Goal: Use online tool/utility

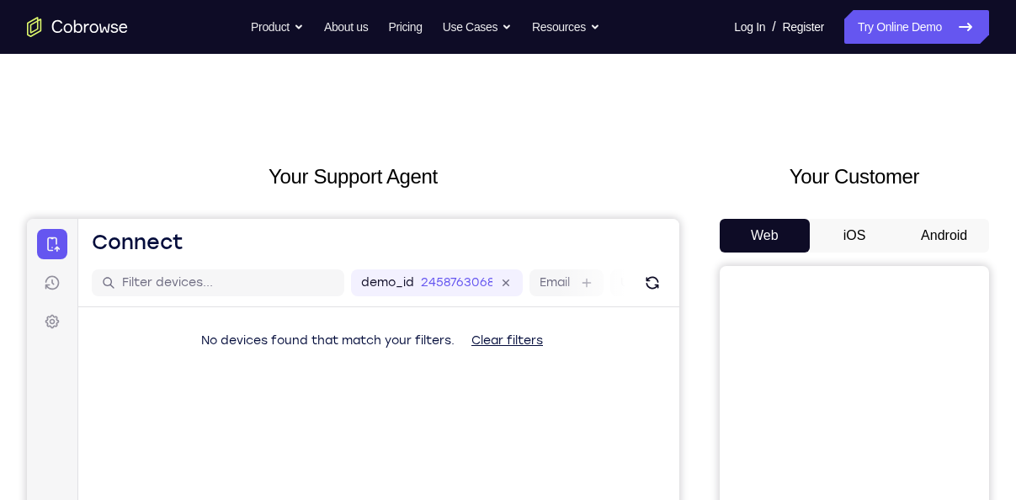
click at [961, 229] on button "Android" at bounding box center [944, 236] width 90 height 34
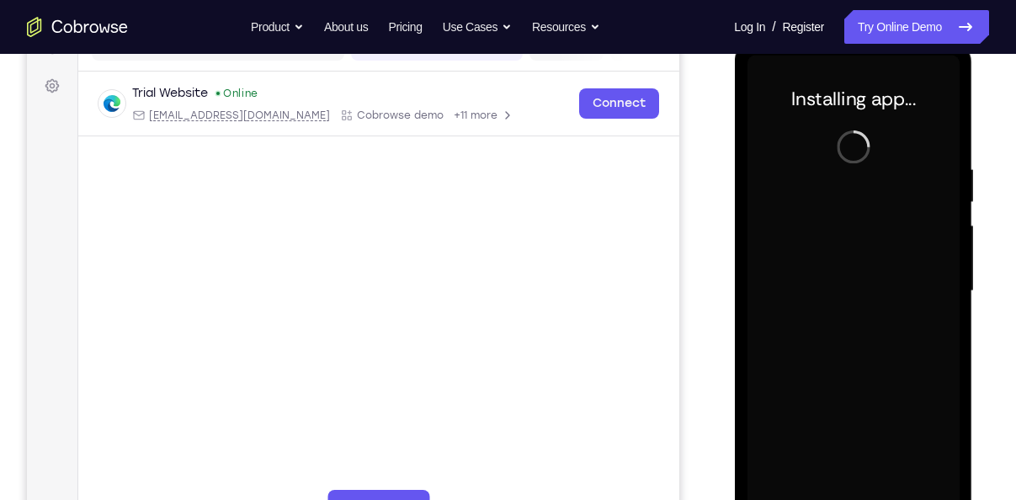
scroll to position [237, 0]
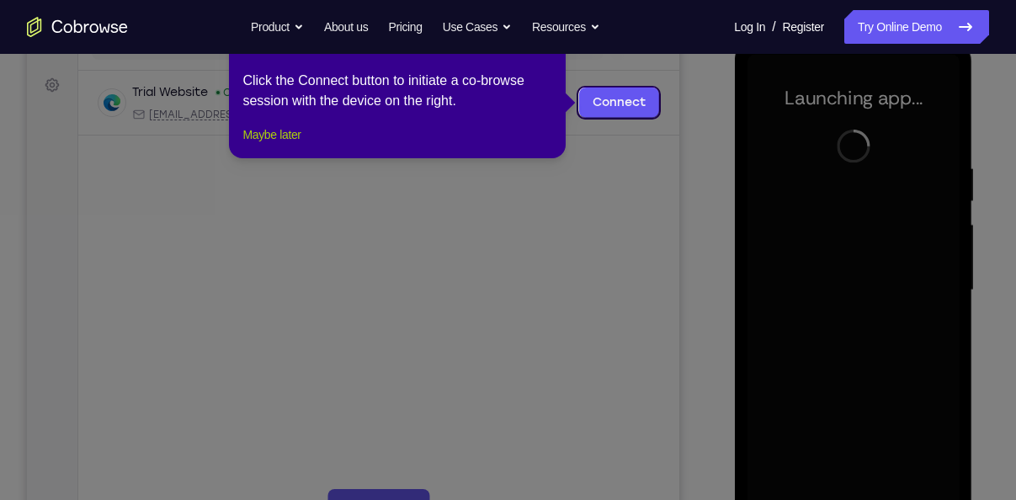
click at [290, 145] on button "Maybe later" at bounding box center [271, 135] width 58 height 20
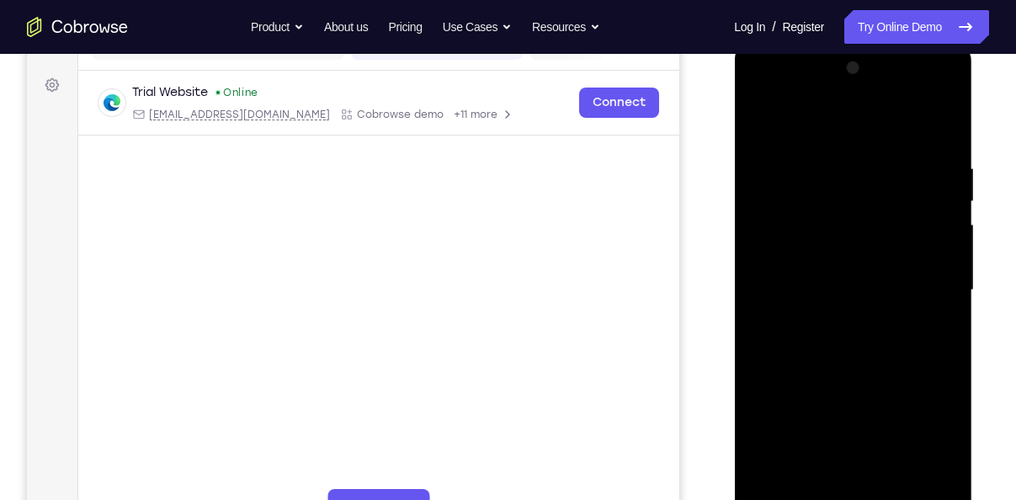
scroll to position [270, 0]
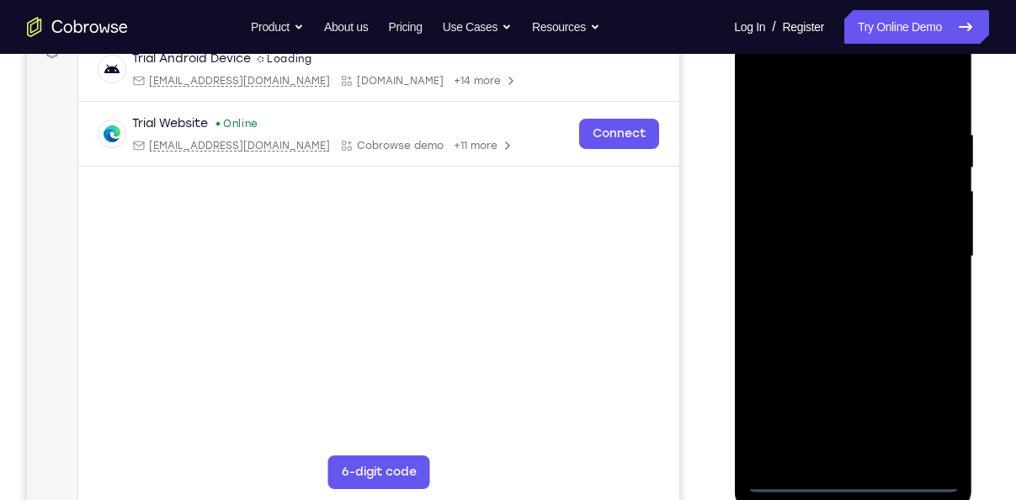
click at [851, 479] on div at bounding box center [853, 256] width 212 height 471
click at [930, 413] on div at bounding box center [853, 256] width 212 height 471
click at [787, 88] on div at bounding box center [853, 256] width 212 height 471
click at [919, 250] on div at bounding box center [853, 256] width 212 height 471
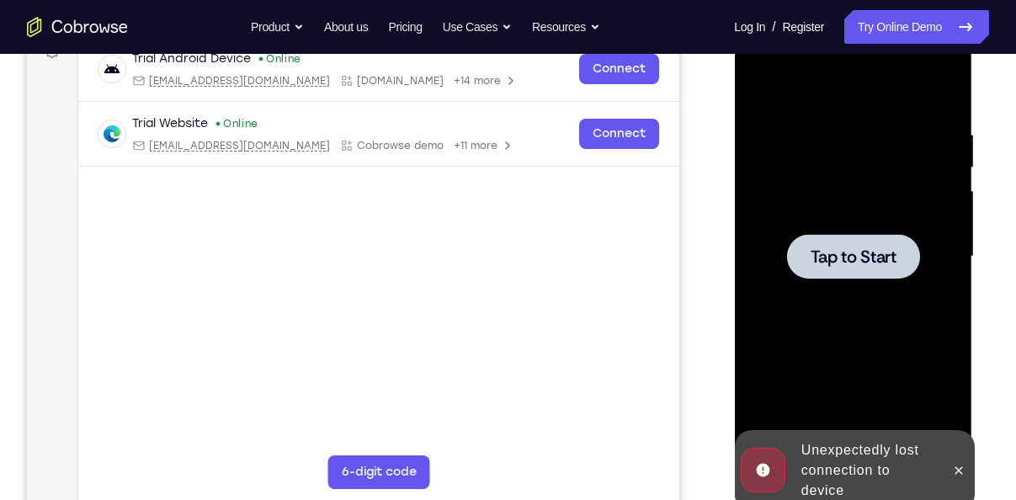
click at [865, 248] on span "Tap to Start" at bounding box center [853, 256] width 86 height 17
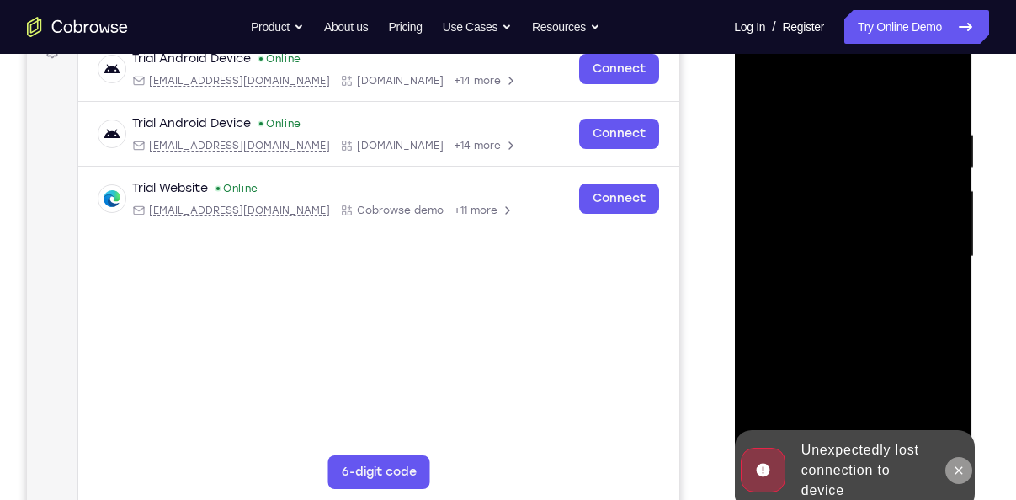
click at [952, 466] on icon at bounding box center [957, 470] width 13 height 13
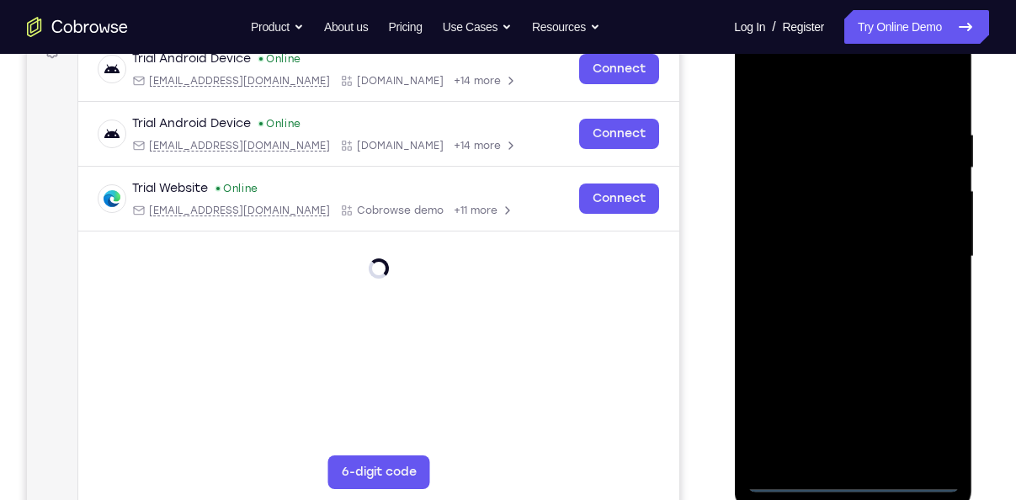
click at [851, 472] on div at bounding box center [853, 256] width 212 height 471
click at [852, 479] on div at bounding box center [853, 256] width 212 height 471
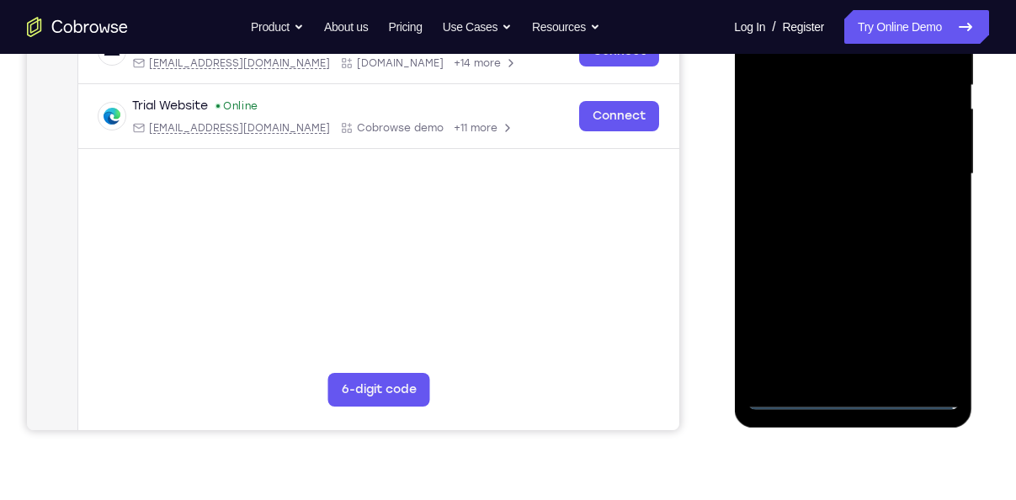
scroll to position [354, 0]
click at [935, 336] on div at bounding box center [853, 173] width 212 height 471
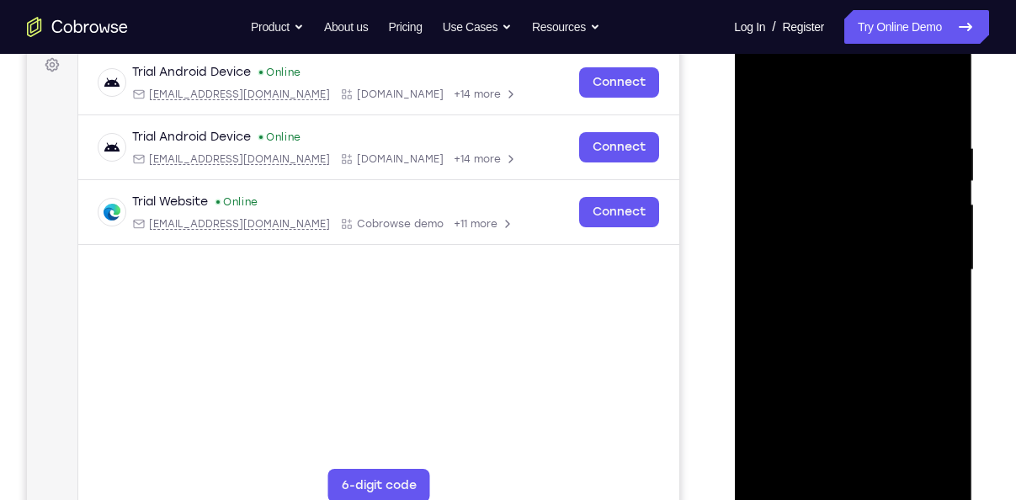
scroll to position [249, 0]
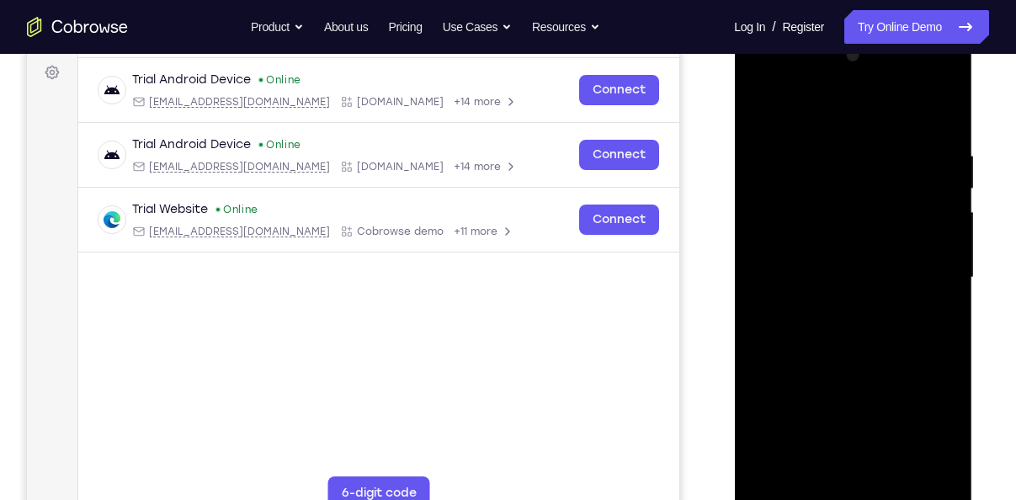
click at [815, 111] on div at bounding box center [853, 277] width 212 height 471
click at [919, 271] on div at bounding box center [853, 277] width 212 height 471
click at [839, 302] on div at bounding box center [853, 277] width 212 height 471
click at [814, 258] on div at bounding box center [853, 277] width 212 height 471
click at [814, 241] on div at bounding box center [853, 277] width 212 height 471
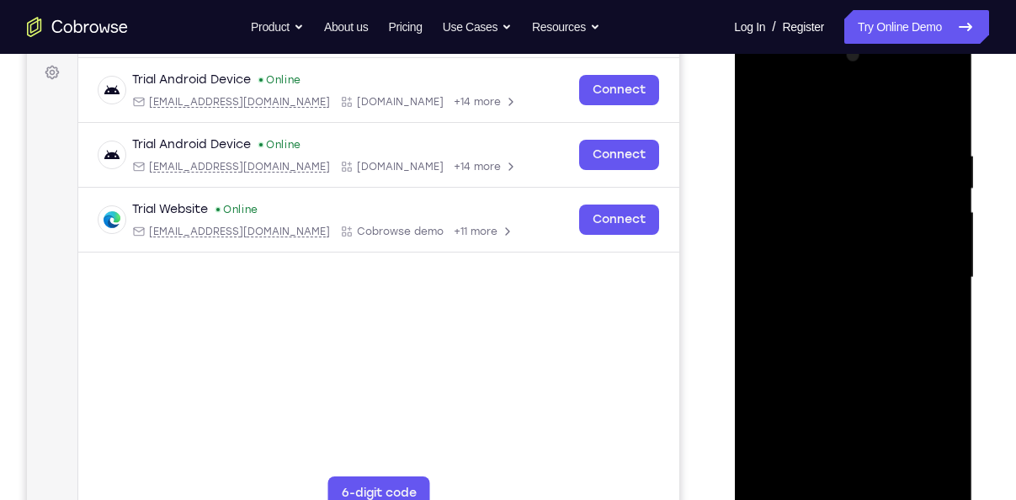
click at [812, 267] on div at bounding box center [853, 277] width 212 height 471
click at [799, 276] on div at bounding box center [853, 277] width 212 height 471
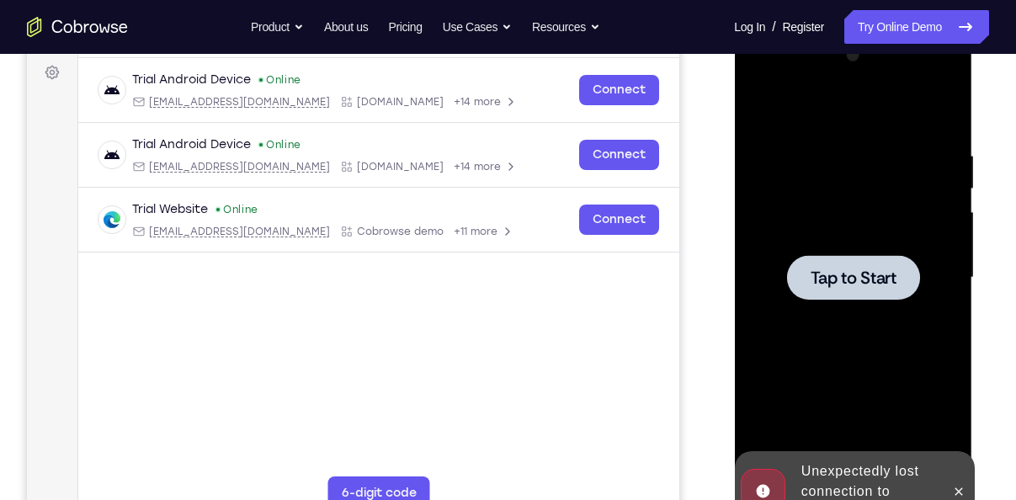
click at [799, 330] on div at bounding box center [853, 277] width 212 height 471
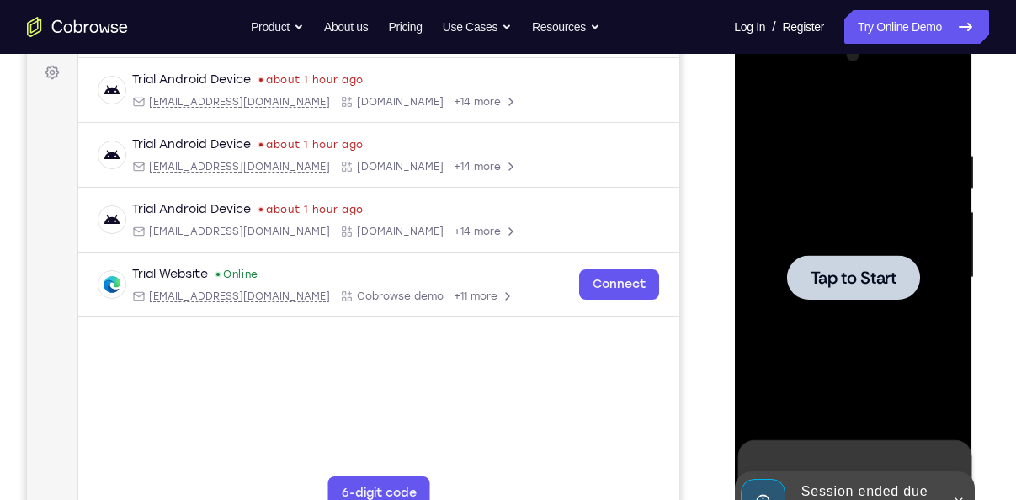
click at [845, 264] on div at bounding box center [852, 277] width 133 height 45
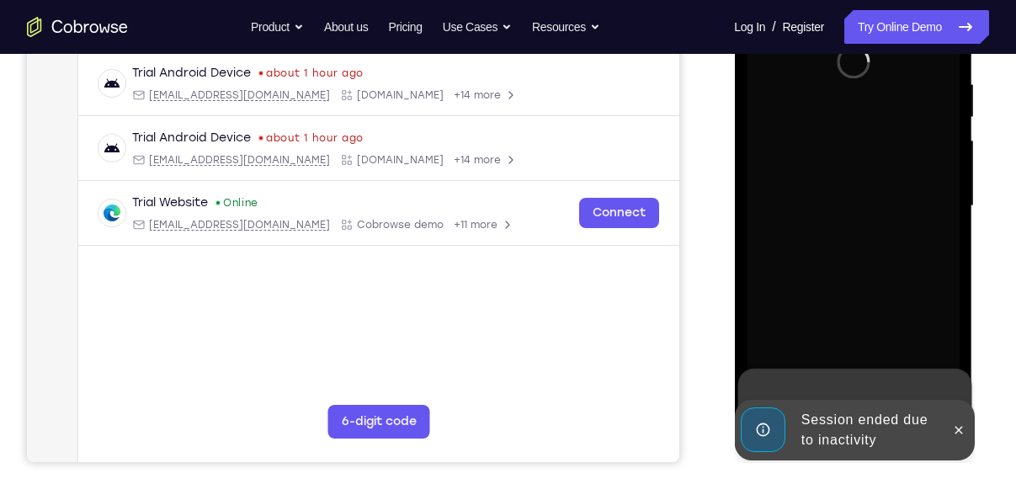
scroll to position [349, 0]
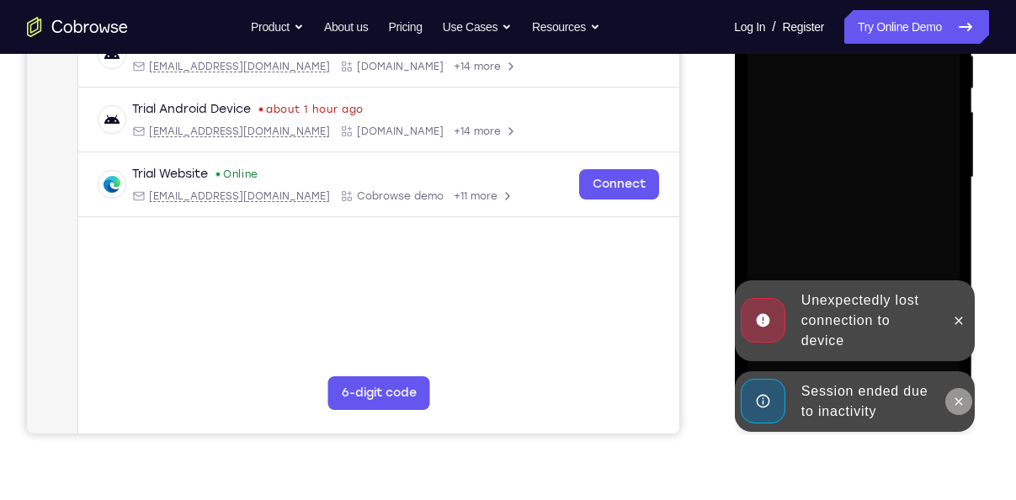
click at [957, 397] on icon at bounding box center [957, 401] width 13 height 13
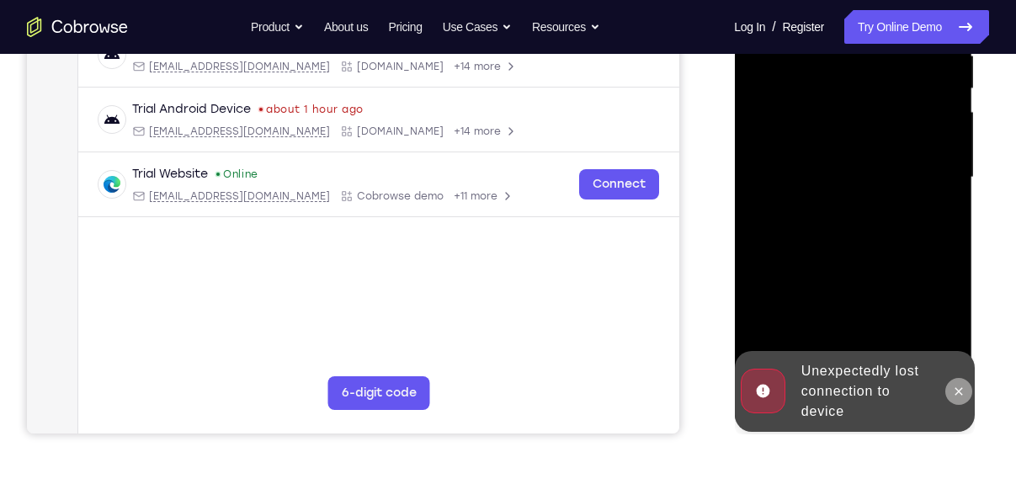
click at [956, 386] on icon at bounding box center [957, 391] width 13 height 13
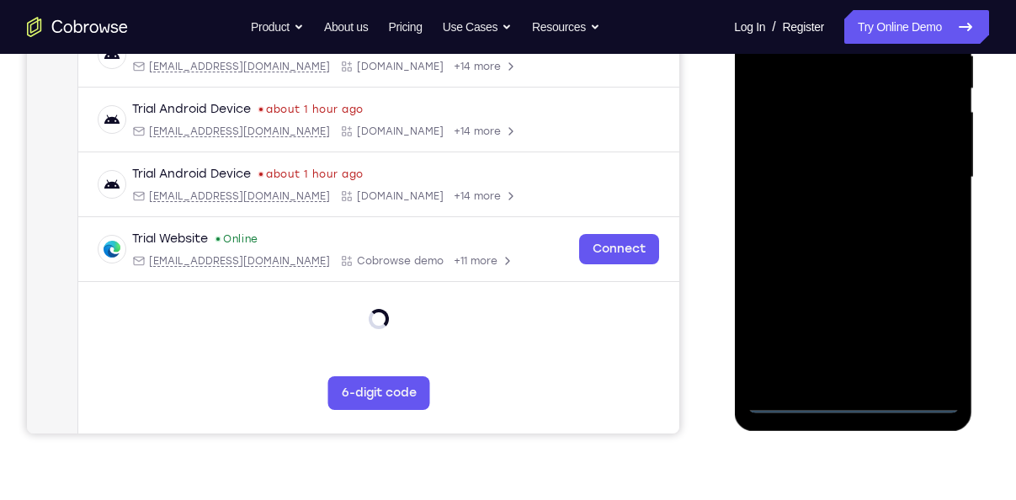
click at [852, 401] on div at bounding box center [853, 177] width 212 height 471
click at [919, 330] on div at bounding box center [853, 177] width 212 height 471
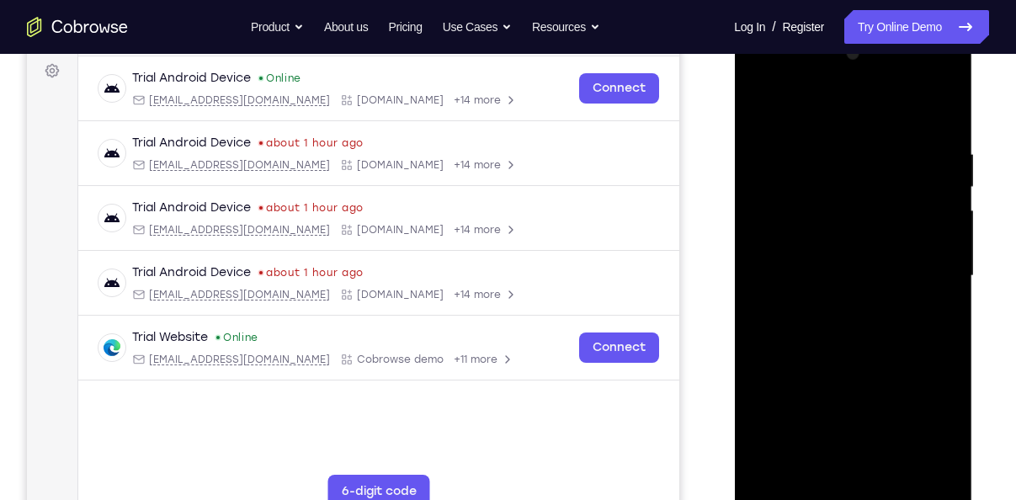
scroll to position [247, 0]
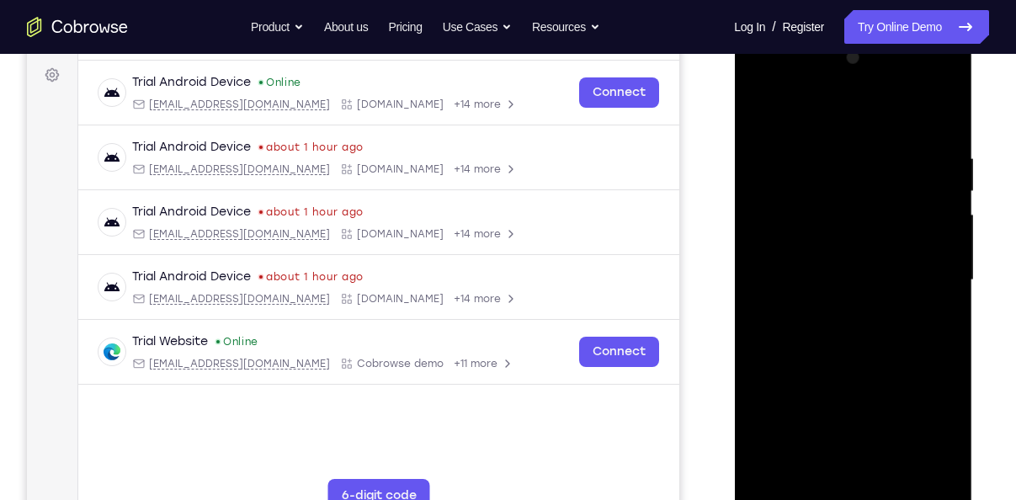
click at [807, 110] on div at bounding box center [853, 280] width 212 height 471
click at [925, 269] on div at bounding box center [853, 280] width 212 height 471
click at [829, 313] on div at bounding box center [853, 280] width 212 height 471
click at [809, 257] on div at bounding box center [853, 280] width 212 height 471
click at [795, 260] on div at bounding box center [853, 280] width 212 height 471
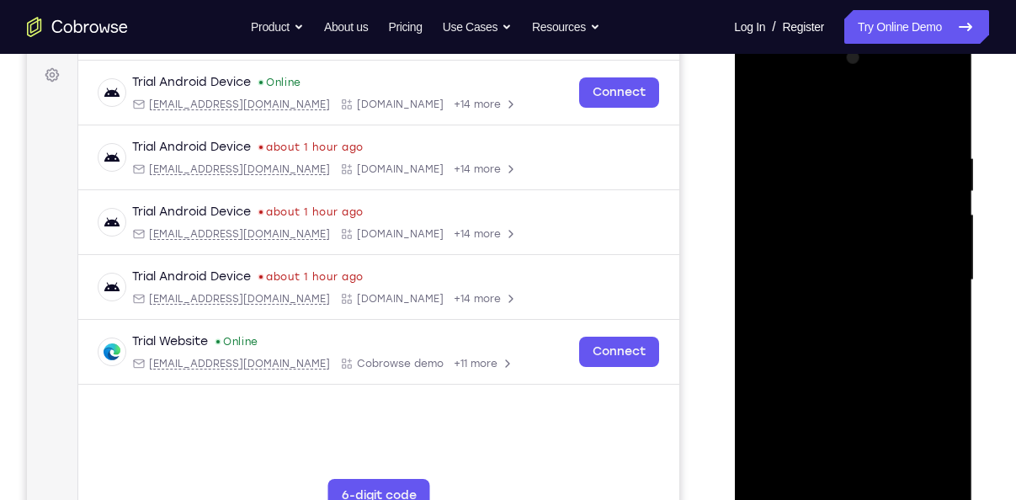
click at [934, 246] on div at bounding box center [853, 280] width 212 height 471
click at [866, 206] on div at bounding box center [853, 280] width 212 height 471
click at [812, 277] on div at bounding box center [853, 280] width 212 height 471
click at [799, 338] on div at bounding box center [853, 280] width 212 height 471
click at [818, 331] on div at bounding box center [853, 280] width 212 height 471
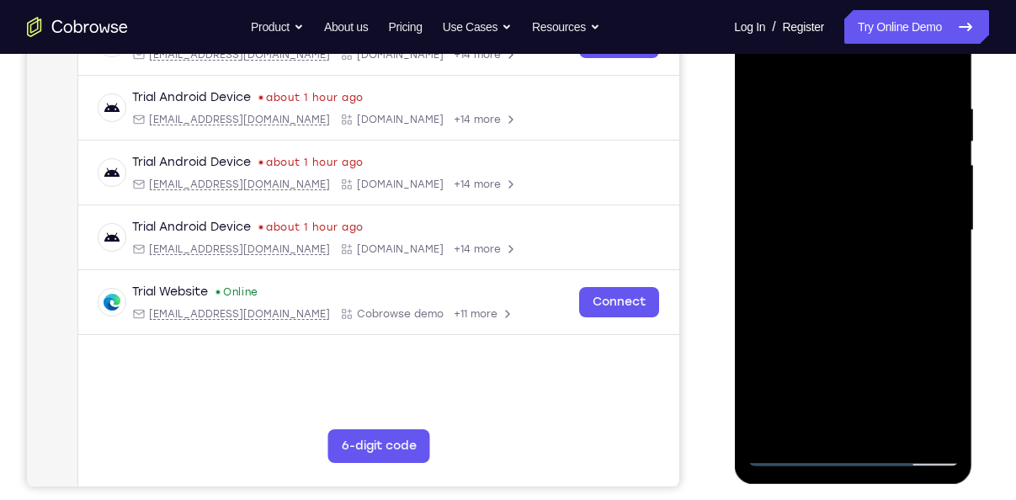
scroll to position [314, 0]
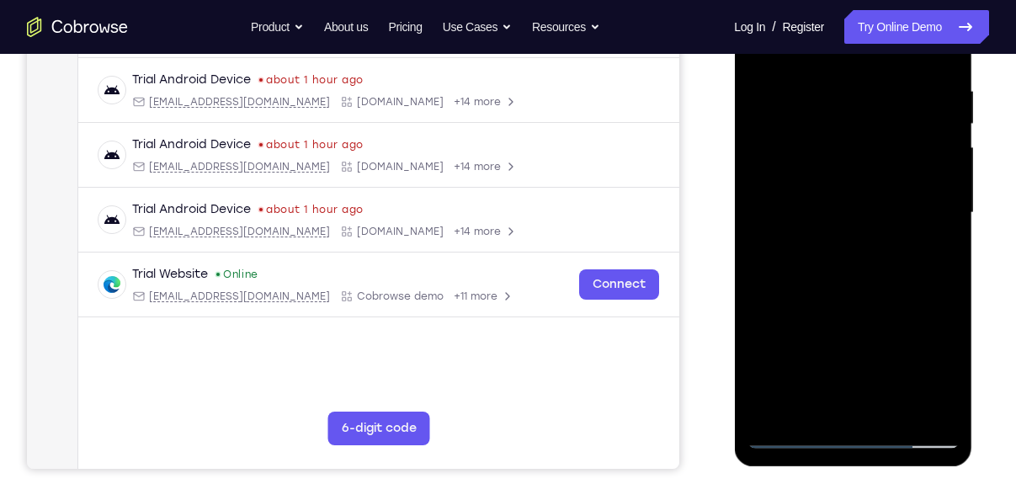
click at [892, 412] on div at bounding box center [853, 212] width 212 height 471
click at [856, 289] on div at bounding box center [853, 212] width 212 height 471
click at [892, 407] on div at bounding box center [853, 212] width 212 height 471
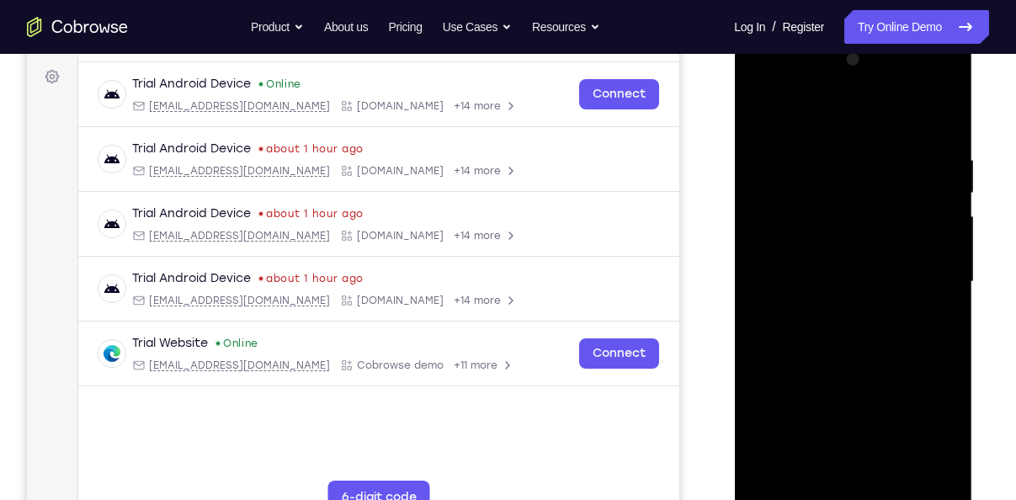
scroll to position [244, 0]
click at [830, 152] on div at bounding box center [853, 282] width 212 height 471
click at [841, 366] on div at bounding box center [853, 282] width 212 height 471
click at [763, 109] on div at bounding box center [853, 282] width 212 height 471
click at [831, 152] on div at bounding box center [853, 282] width 212 height 471
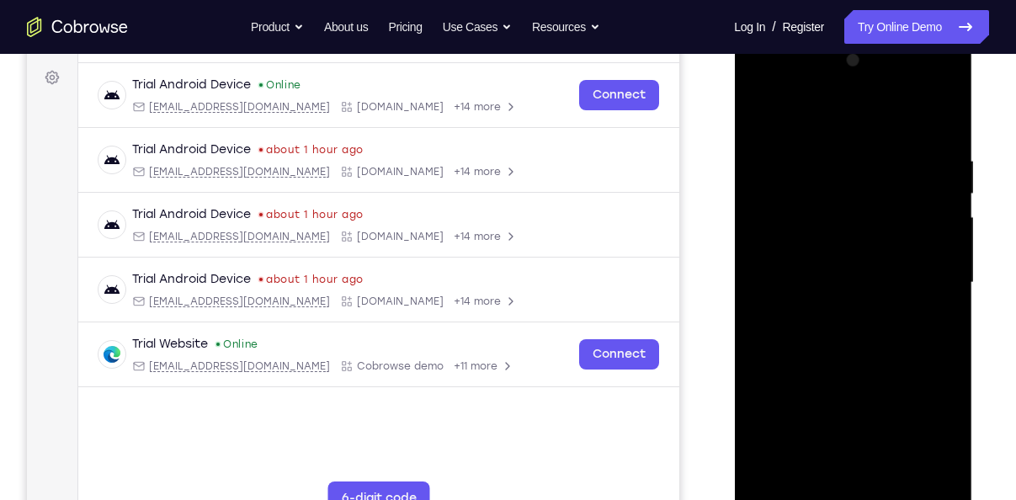
click at [920, 470] on div at bounding box center [853, 282] width 212 height 471
click at [920, 473] on div at bounding box center [853, 282] width 212 height 471
click at [851, 471] on div at bounding box center [853, 282] width 212 height 471
click at [813, 479] on div at bounding box center [853, 282] width 212 height 471
click at [855, 404] on div at bounding box center [853, 282] width 212 height 471
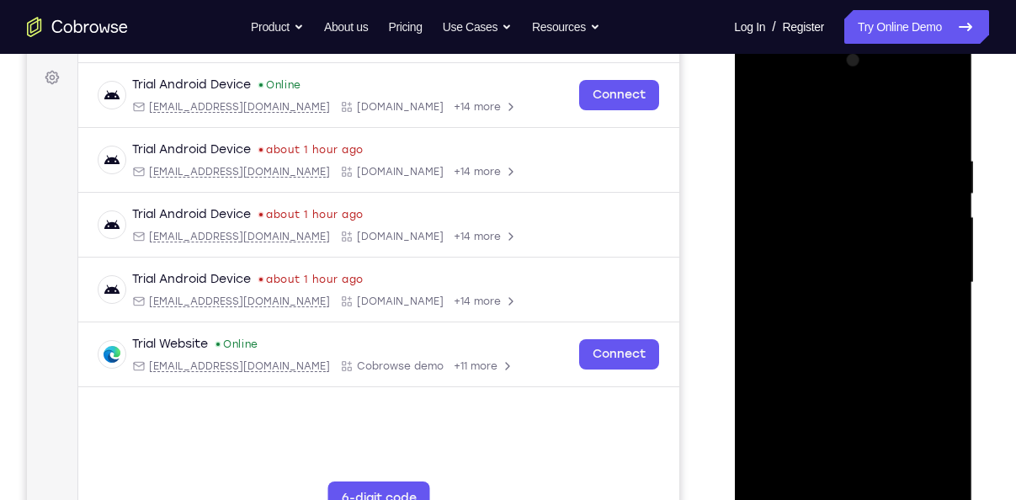
click at [873, 402] on div at bounding box center [853, 282] width 212 height 471
click at [762, 482] on div at bounding box center [853, 282] width 212 height 471
click at [858, 357] on div at bounding box center [853, 282] width 212 height 471
click at [781, 283] on div at bounding box center [853, 282] width 212 height 471
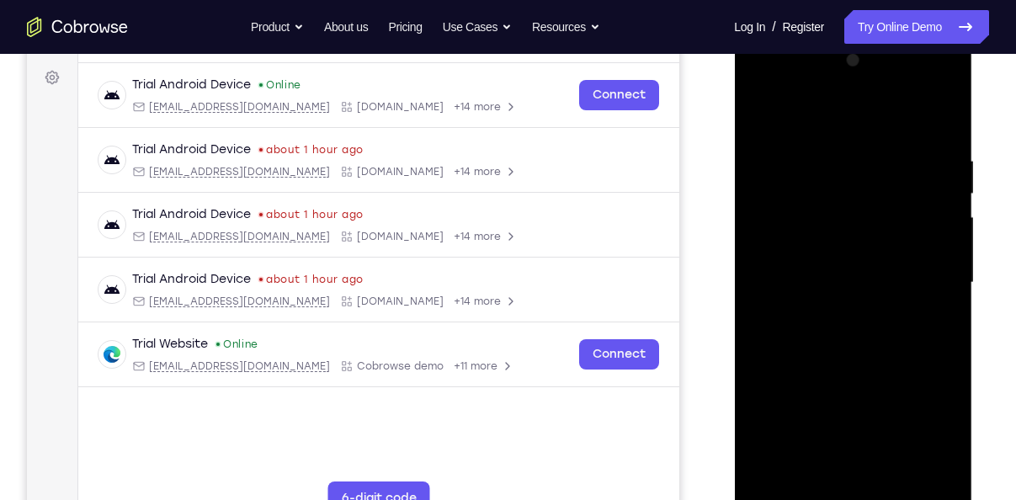
click at [889, 475] on div at bounding box center [853, 282] width 212 height 471
click at [927, 477] on div at bounding box center [853, 282] width 212 height 471
click at [941, 121] on div at bounding box center [853, 282] width 212 height 471
click at [934, 145] on div at bounding box center [853, 282] width 212 height 471
click at [940, 477] on div at bounding box center [853, 282] width 212 height 471
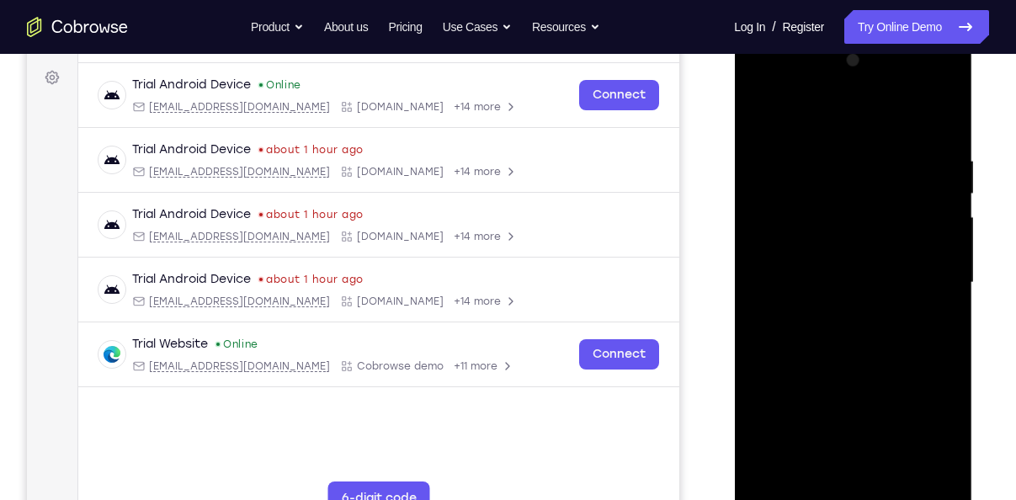
click at [942, 124] on div at bounding box center [853, 282] width 212 height 471
click at [942, 110] on div at bounding box center [853, 282] width 212 height 471
click at [822, 152] on div at bounding box center [853, 282] width 212 height 471
click at [762, 109] on div at bounding box center [853, 282] width 212 height 471
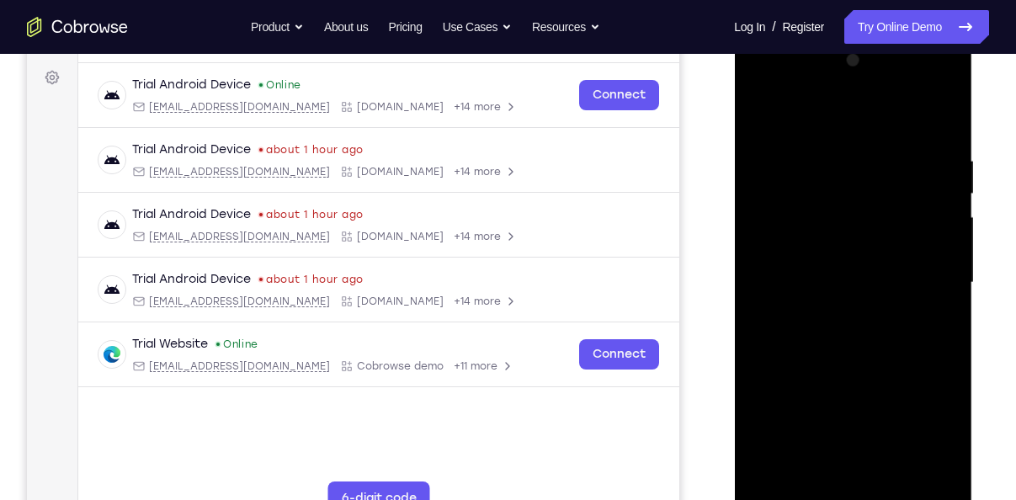
click at [825, 140] on div at bounding box center [853, 282] width 212 height 471
click at [935, 234] on div at bounding box center [853, 282] width 212 height 471
click at [936, 117] on div at bounding box center [853, 282] width 212 height 471
click at [892, 479] on div at bounding box center [853, 282] width 212 height 471
click at [818, 258] on div at bounding box center [853, 282] width 212 height 471
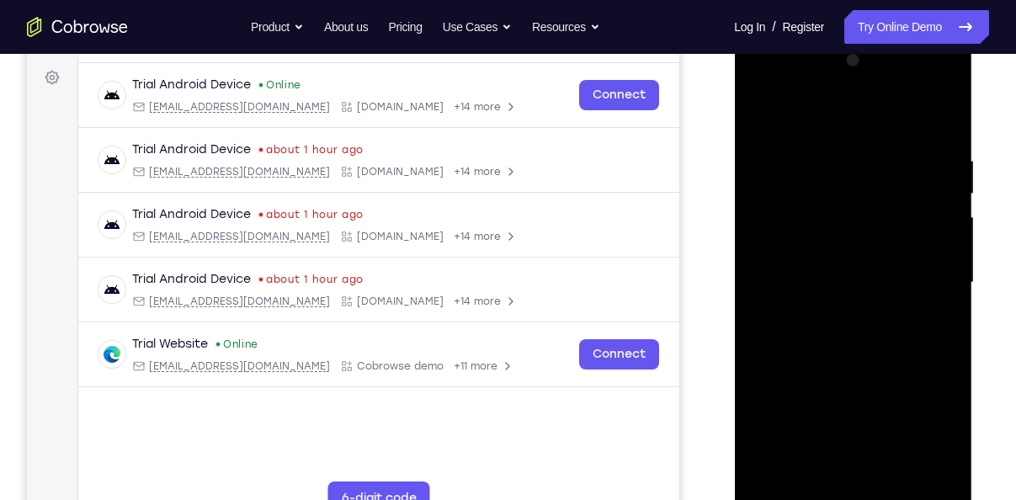
scroll to position [250, 0]
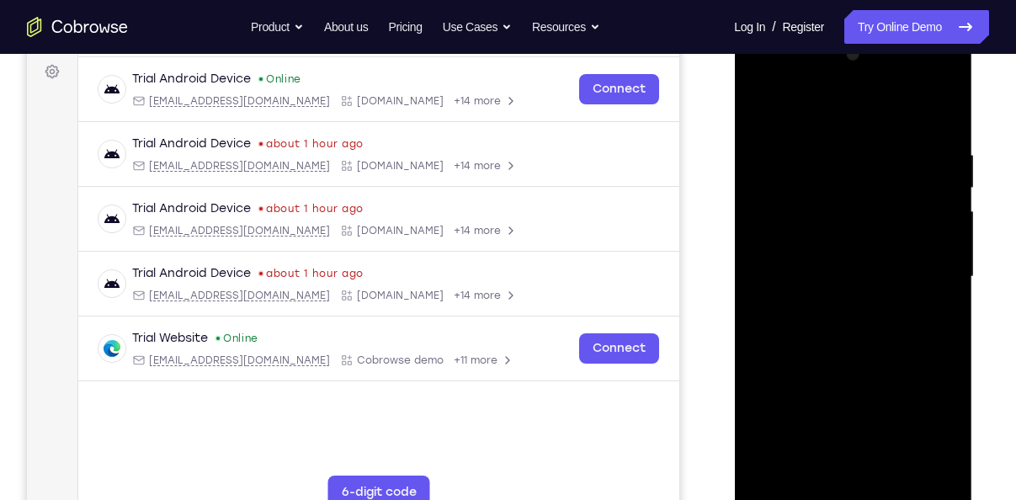
click at [819, 464] on div at bounding box center [853, 276] width 212 height 471
click at [810, 466] on div at bounding box center [853, 276] width 212 height 471
click at [876, 432] on div at bounding box center [853, 276] width 212 height 471
click at [857, 431] on div at bounding box center [853, 276] width 212 height 471
click at [830, 306] on div at bounding box center [853, 276] width 212 height 471
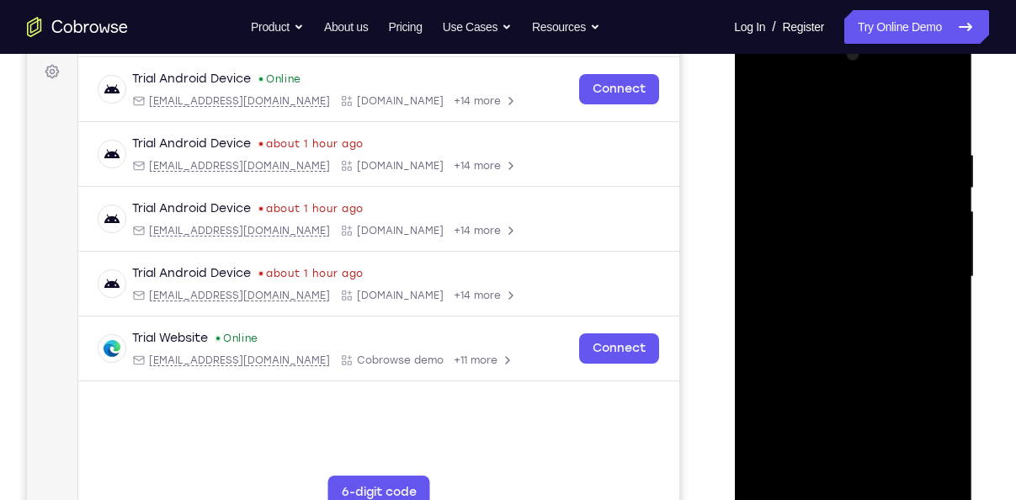
click at [933, 306] on div at bounding box center [853, 276] width 212 height 471
click at [759, 110] on div at bounding box center [853, 276] width 212 height 471
click at [762, 105] on div at bounding box center [853, 276] width 212 height 471
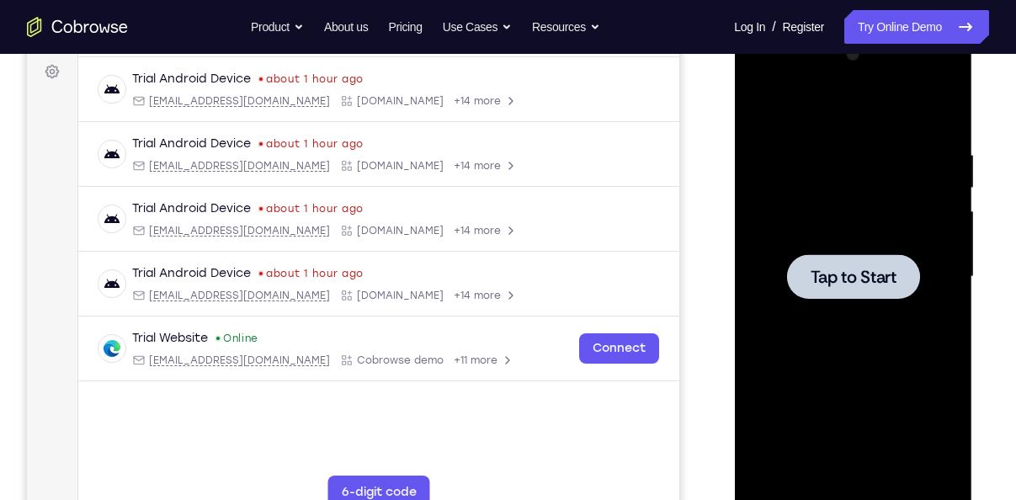
click at [866, 282] on span "Tap to Start" at bounding box center [853, 277] width 86 height 17
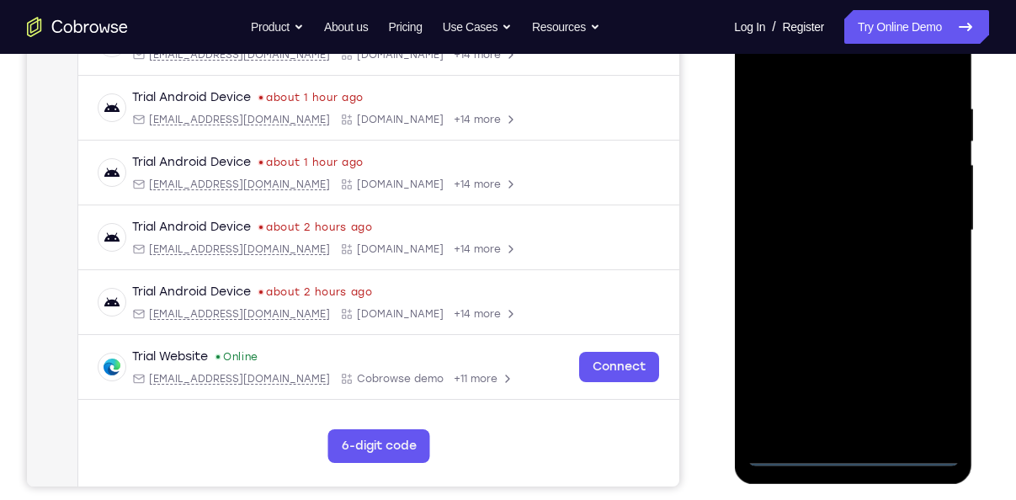
scroll to position [297, 0]
click at [851, 449] on div at bounding box center [853, 229] width 212 height 471
click at [923, 375] on div at bounding box center [853, 229] width 212 height 471
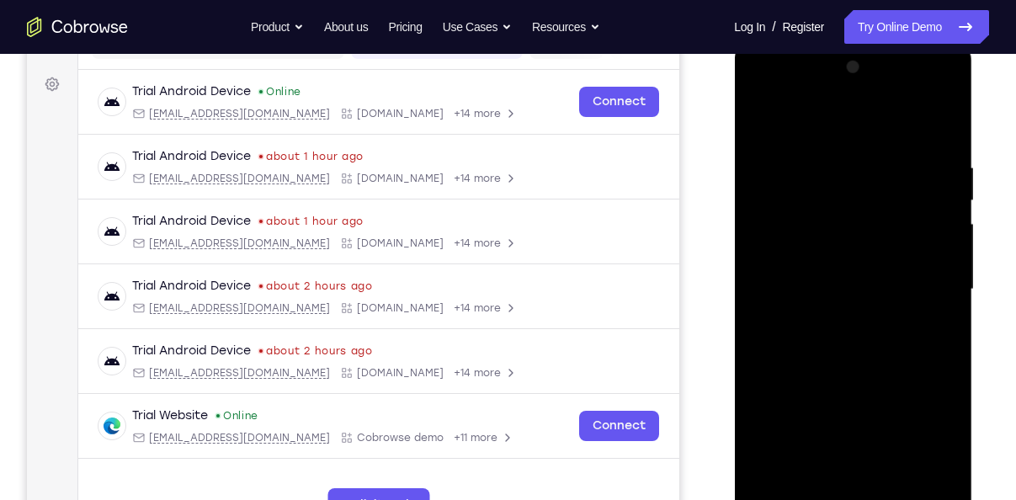
scroll to position [237, 0]
click at [825, 130] on div at bounding box center [853, 290] width 212 height 471
click at [786, 239] on div at bounding box center [853, 290] width 212 height 471
click at [823, 287] on div at bounding box center [853, 290] width 212 height 471
click at [804, 269] on div at bounding box center [853, 290] width 212 height 471
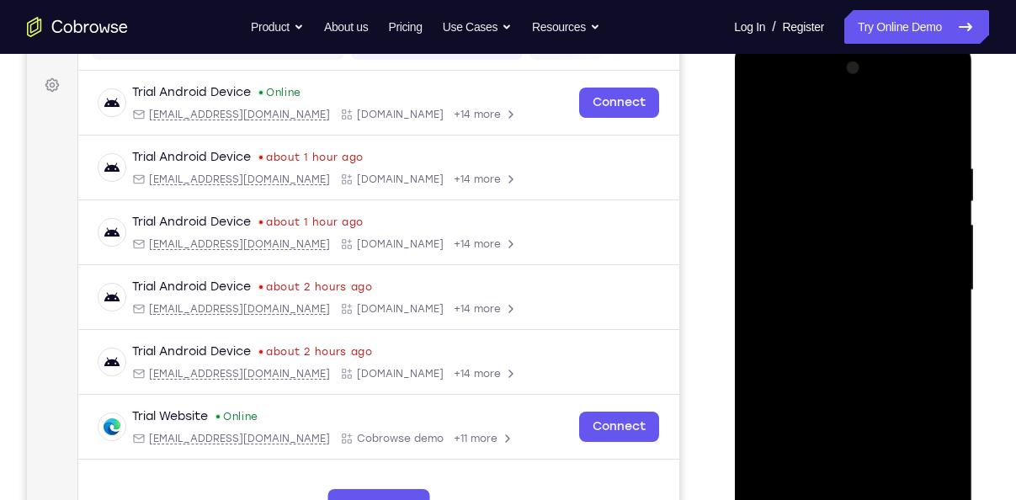
click at [805, 300] on div at bounding box center [853, 290] width 212 height 471
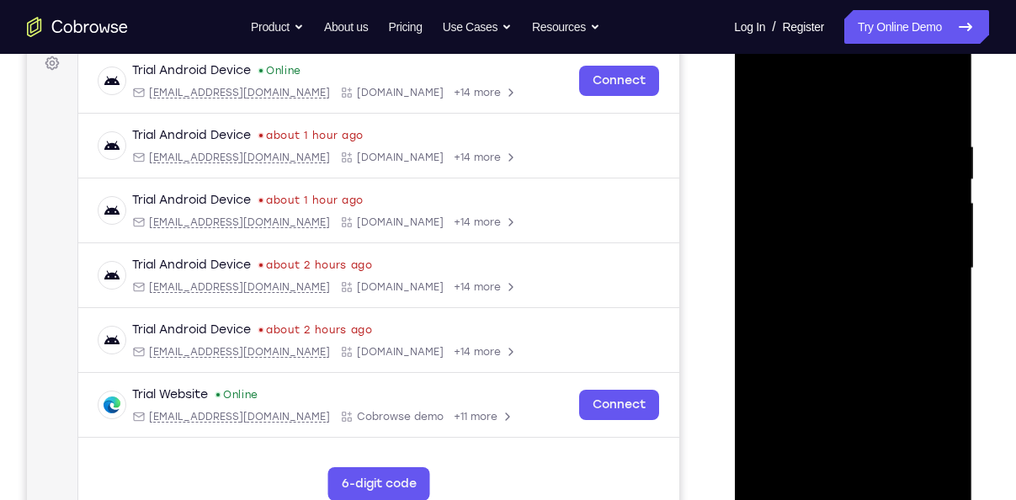
scroll to position [259, 0]
click at [846, 460] on div at bounding box center [853, 267] width 212 height 471
click at [826, 468] on div at bounding box center [853, 267] width 212 height 471
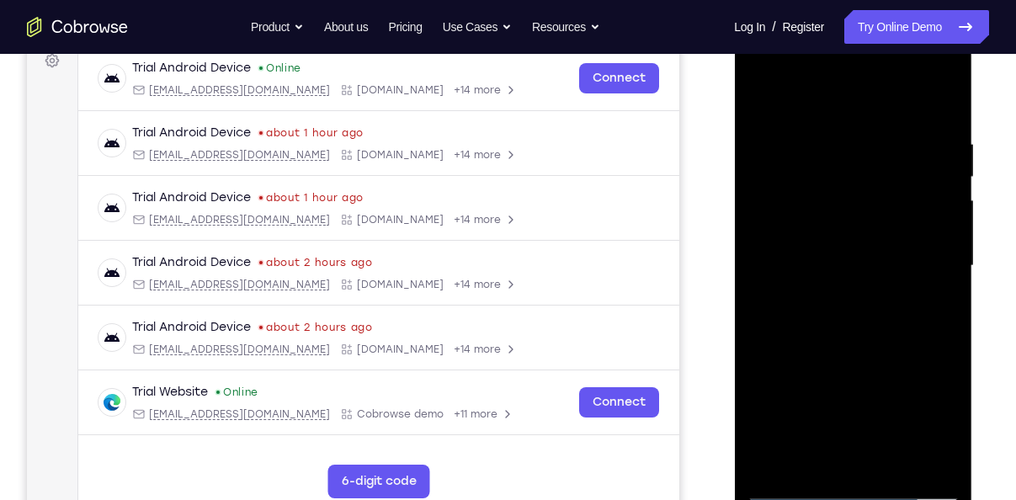
click at [801, 118] on div at bounding box center [853, 265] width 212 height 471
click at [761, 183] on div at bounding box center [853, 265] width 212 height 471
click at [912, 98] on div at bounding box center [853, 265] width 212 height 471
click at [862, 157] on div at bounding box center [853, 265] width 212 height 471
click at [789, 185] on div at bounding box center [853, 265] width 212 height 471
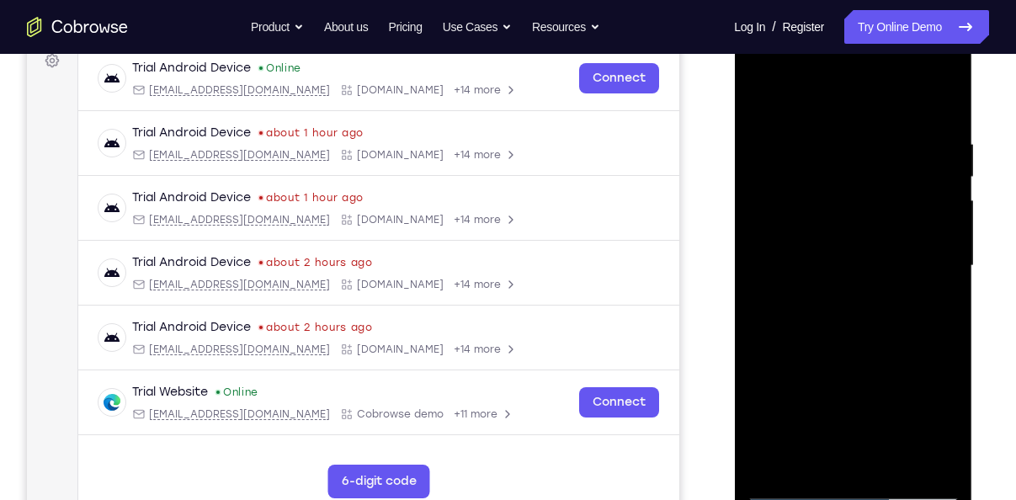
drag, startPoint x: 914, startPoint y: 269, endPoint x: 760, endPoint y: 285, distance: 154.9
click at [760, 285] on div at bounding box center [853, 265] width 212 height 471
click at [758, 95] on div at bounding box center [853, 265] width 212 height 471
click at [856, 298] on div at bounding box center [853, 265] width 212 height 471
click at [759, 94] on div at bounding box center [853, 265] width 212 height 471
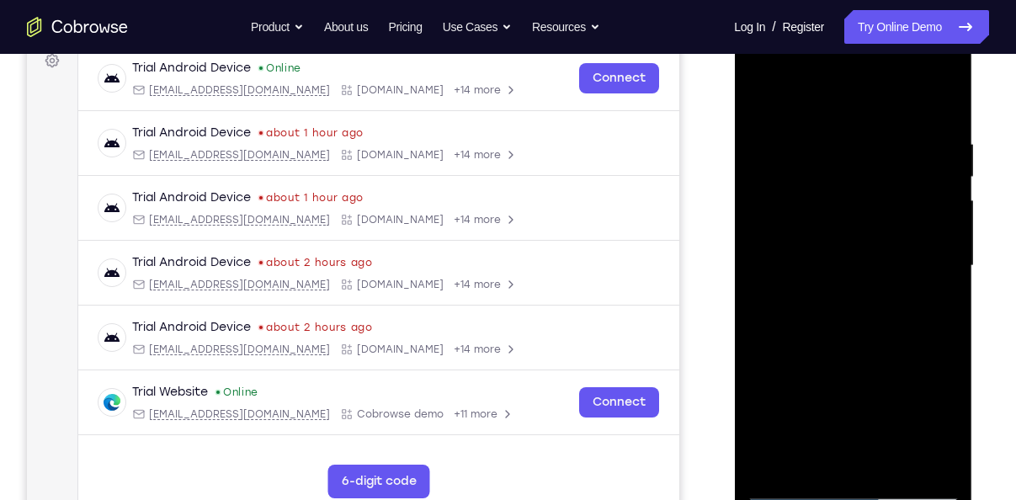
click at [834, 161] on div at bounding box center [853, 265] width 212 height 471
click at [940, 407] on div at bounding box center [853, 265] width 212 height 471
click at [898, 461] on div at bounding box center [853, 265] width 212 height 471
click at [758, 93] on div at bounding box center [853, 265] width 212 height 471
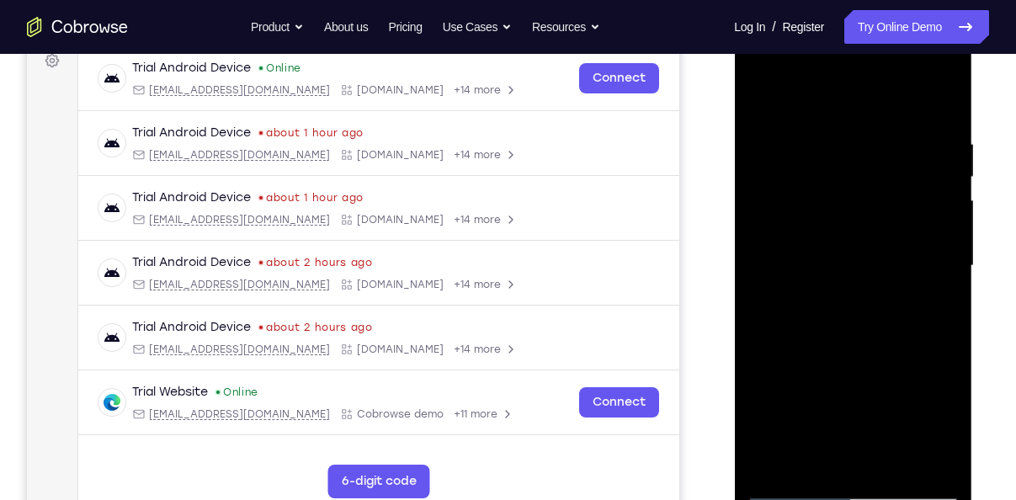
click at [760, 96] on div at bounding box center [853, 265] width 212 height 471
click at [763, 92] on div at bounding box center [853, 265] width 212 height 471
click at [807, 207] on div at bounding box center [853, 265] width 212 height 471
click at [794, 172] on div at bounding box center [853, 265] width 212 height 471
click at [759, 96] on div at bounding box center [853, 265] width 212 height 471
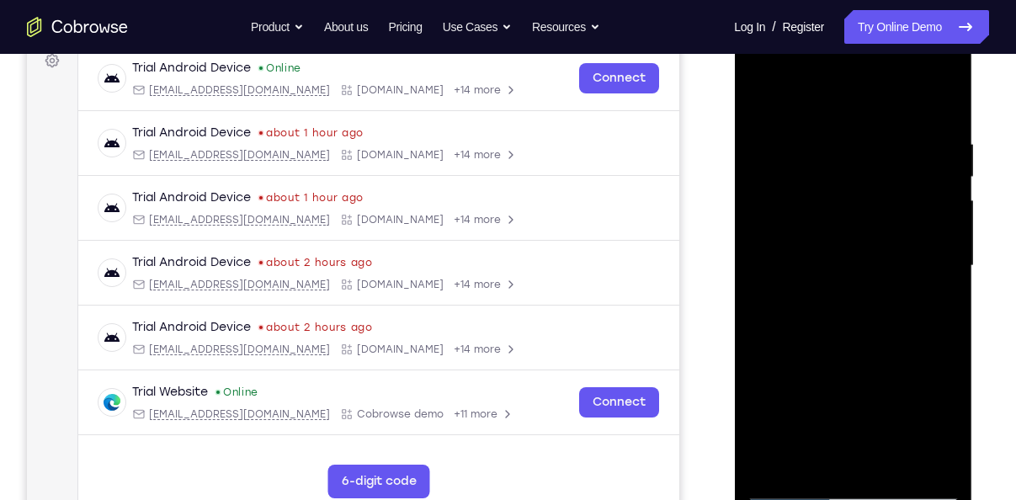
click at [757, 95] on div at bounding box center [853, 265] width 212 height 471
click at [893, 207] on div at bounding box center [853, 265] width 212 height 471
click at [757, 97] on div at bounding box center [853, 265] width 212 height 471
click at [907, 293] on div at bounding box center [853, 265] width 212 height 471
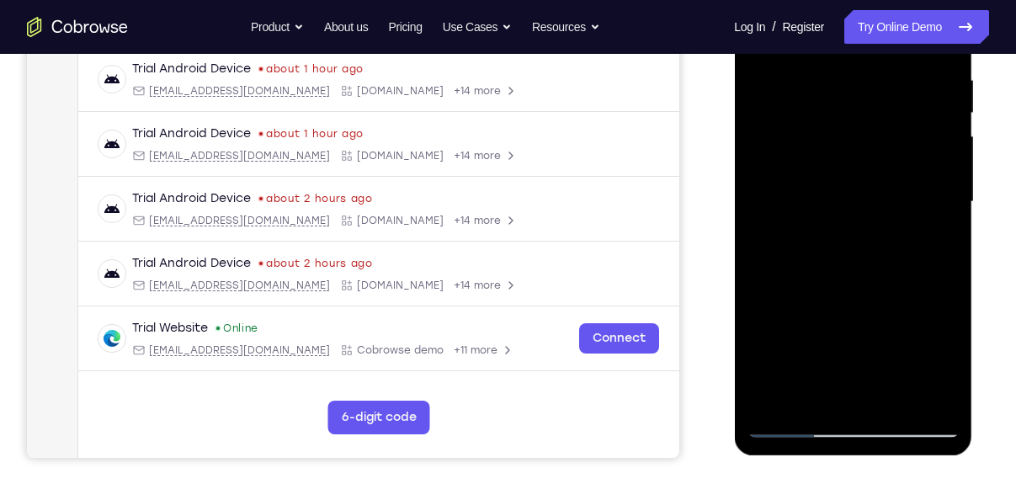
scroll to position [331, 0]
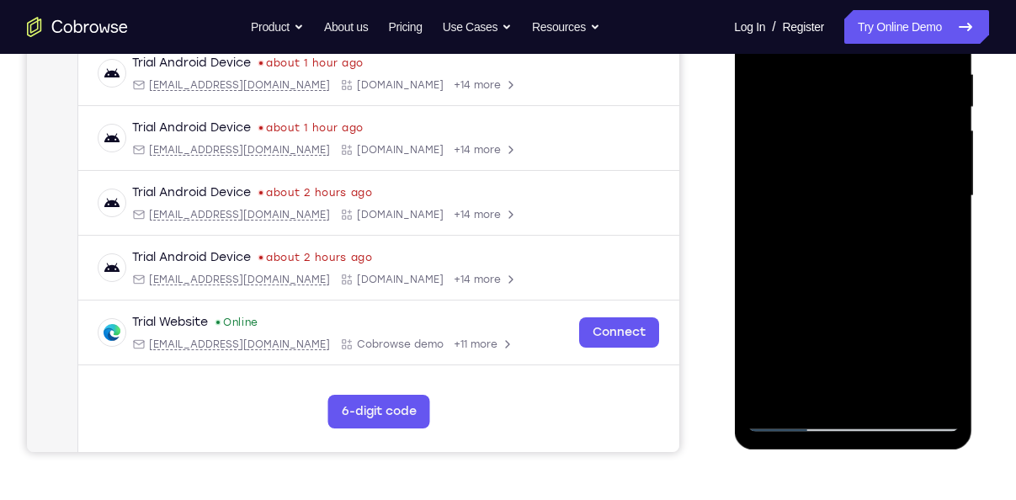
drag, startPoint x: 778, startPoint y: 279, endPoint x: 797, endPoint y: 249, distance: 35.3
click at [797, 249] on div at bounding box center [853, 195] width 212 height 471
click at [852, 201] on div at bounding box center [853, 195] width 212 height 471
click at [763, 72] on div at bounding box center [853, 195] width 212 height 471
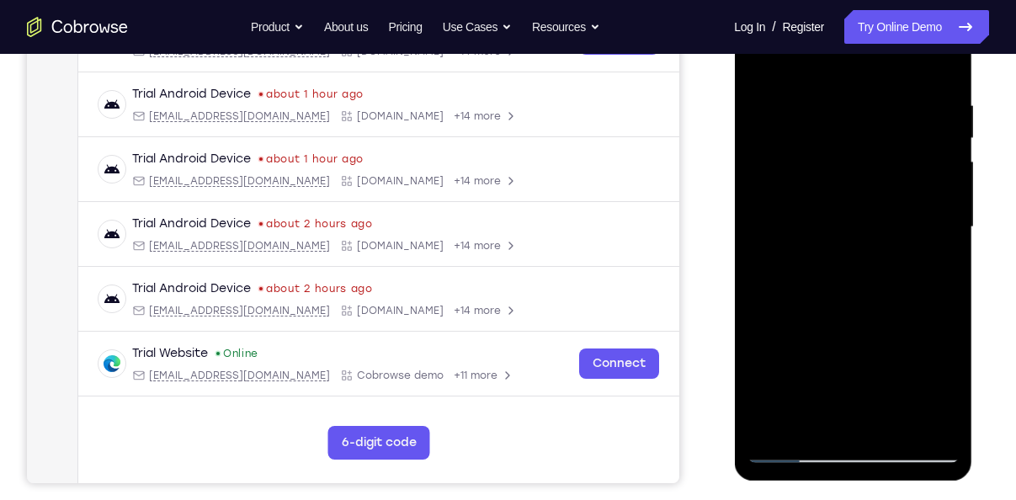
scroll to position [300, 0]
click at [953, 427] on div at bounding box center [853, 227] width 212 height 471
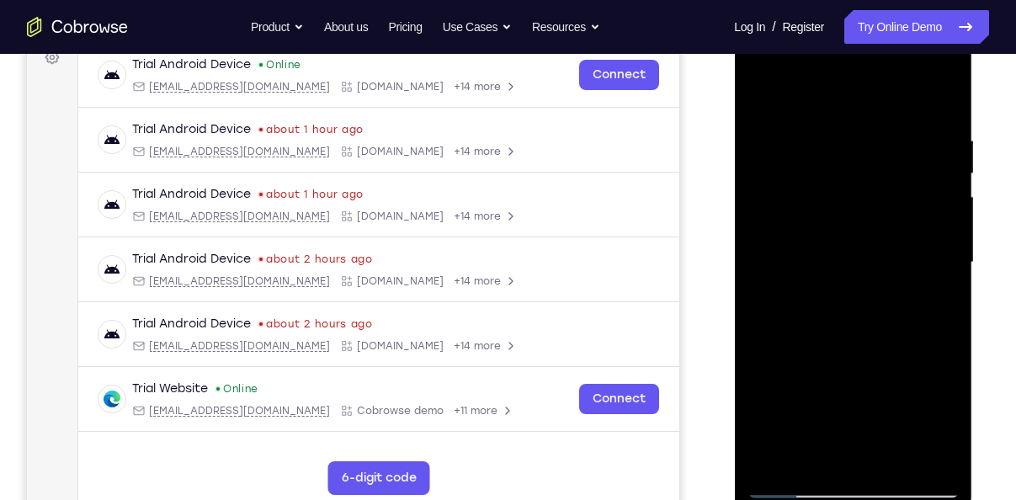
scroll to position [262, 0]
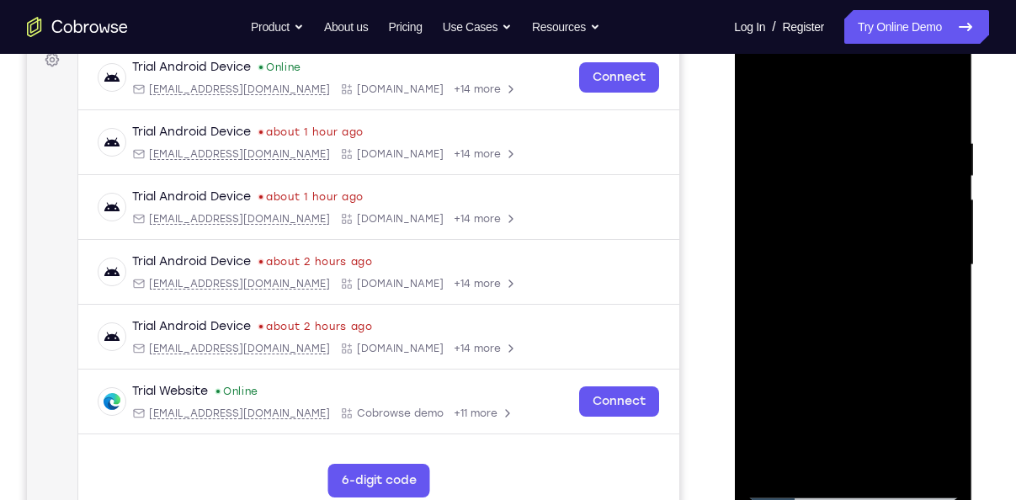
click at [947, 107] on div at bounding box center [853, 264] width 212 height 471
click at [909, 386] on div at bounding box center [853, 264] width 212 height 471
drag, startPoint x: 935, startPoint y: 296, endPoint x: 830, endPoint y: 292, distance: 104.5
click at [830, 292] on div at bounding box center [853, 264] width 212 height 471
click at [846, 383] on div at bounding box center [853, 264] width 212 height 471
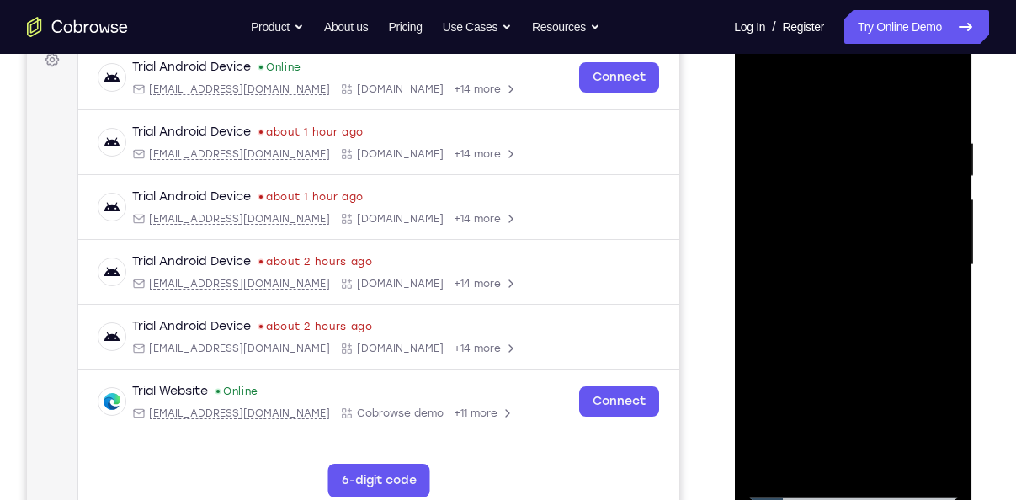
click at [828, 385] on div at bounding box center [853, 264] width 212 height 471
drag, startPoint x: 919, startPoint y: 297, endPoint x: 784, endPoint y: 295, distance: 134.7
click at [784, 295] on div at bounding box center [853, 264] width 212 height 471
drag, startPoint x: 924, startPoint y: 316, endPoint x: 1455, endPoint y: 344, distance: 532.0
click at [734, 327] on html "Online web based iOS Simulators and Android Emulators. Run iPhone, iPad, Mobile…" at bounding box center [854, 269] width 240 height 505
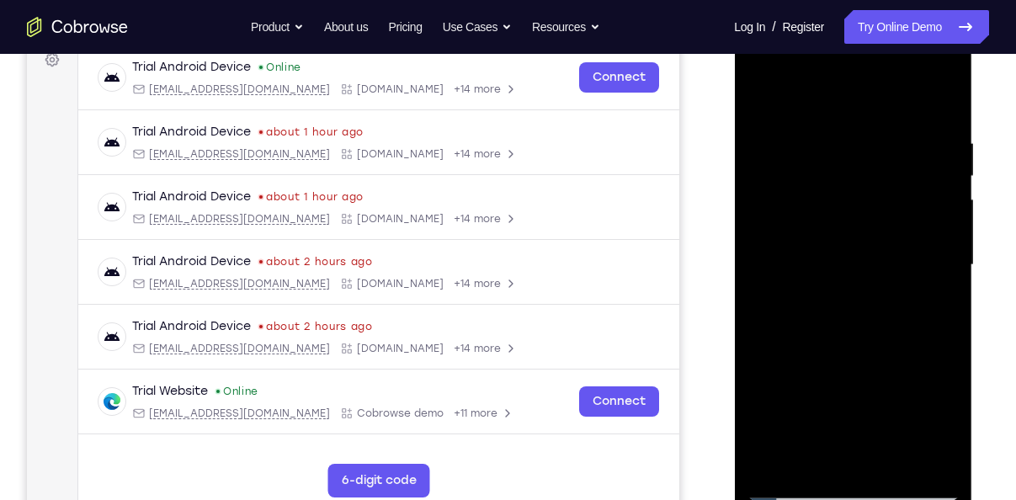
drag, startPoint x: 921, startPoint y: 312, endPoint x: 818, endPoint y: 312, distance: 103.6
click at [818, 312] on div at bounding box center [853, 264] width 212 height 471
click at [834, 387] on div at bounding box center [853, 264] width 212 height 471
click at [925, 277] on div at bounding box center [853, 264] width 212 height 471
click at [761, 93] on div at bounding box center [853, 264] width 212 height 471
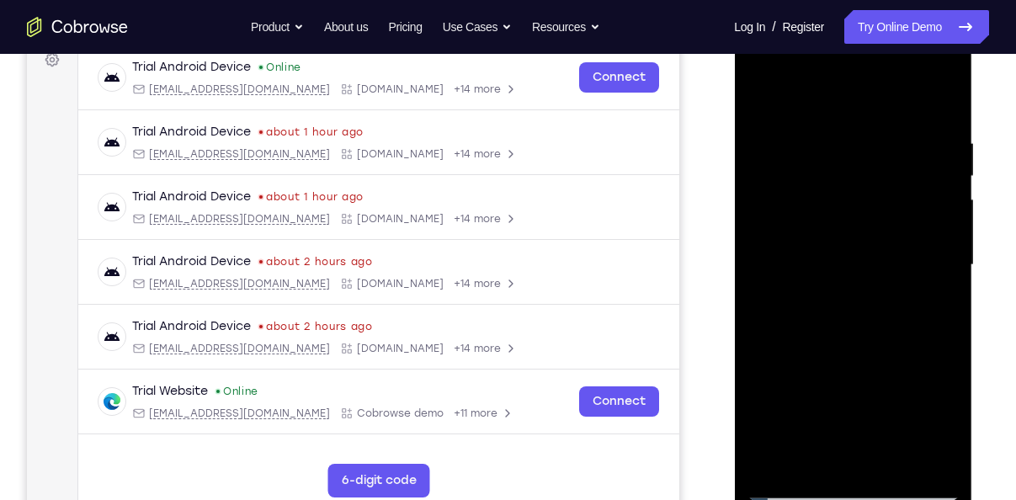
drag, startPoint x: 807, startPoint y: 257, endPoint x: 967, endPoint y: 264, distance: 160.1
click at [967, 264] on div at bounding box center [853, 268] width 238 height 502
drag, startPoint x: 795, startPoint y: 276, endPoint x: 915, endPoint y: 278, distance: 120.4
click at [915, 278] on div at bounding box center [853, 264] width 212 height 471
click at [872, 380] on div at bounding box center [853, 264] width 212 height 471
